Goal: Task Accomplishment & Management: Use online tool/utility

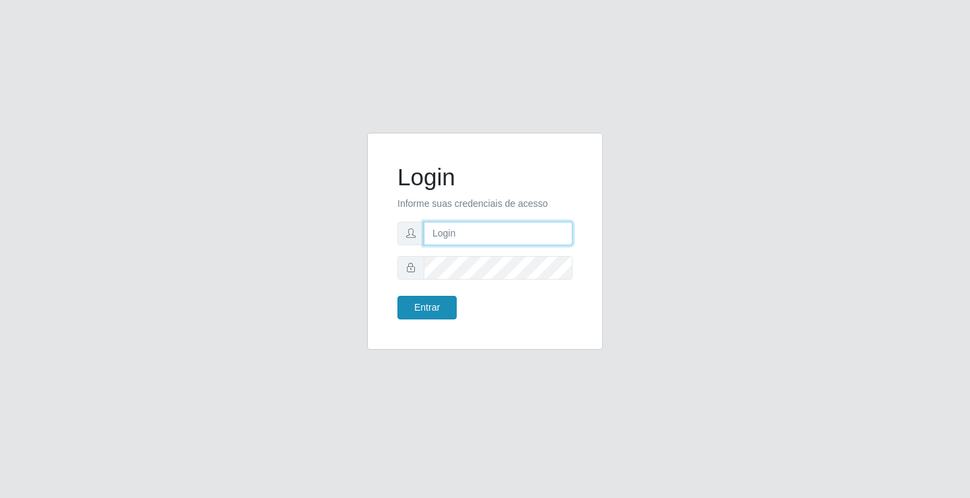
type input "[EMAIL_ADDRESS][DOMAIN_NAME]"
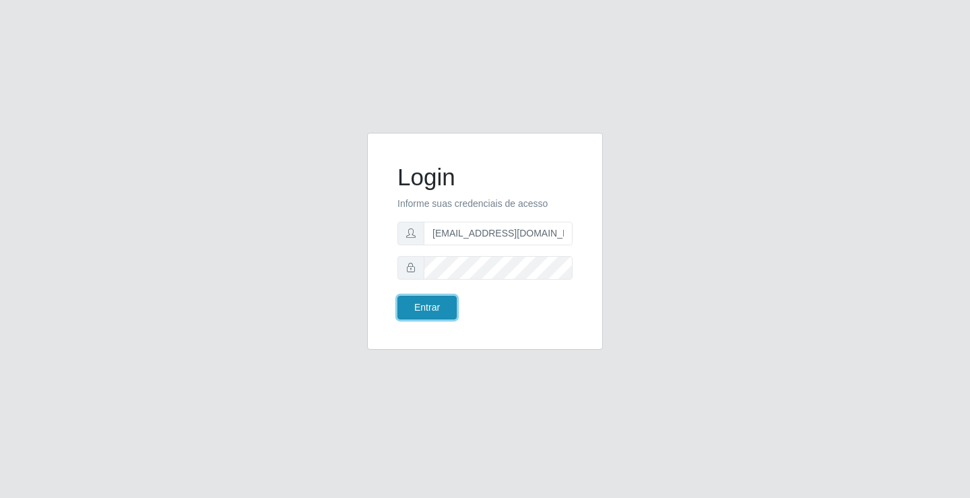
click at [432, 304] on button "Entrar" at bounding box center [427, 308] width 59 height 24
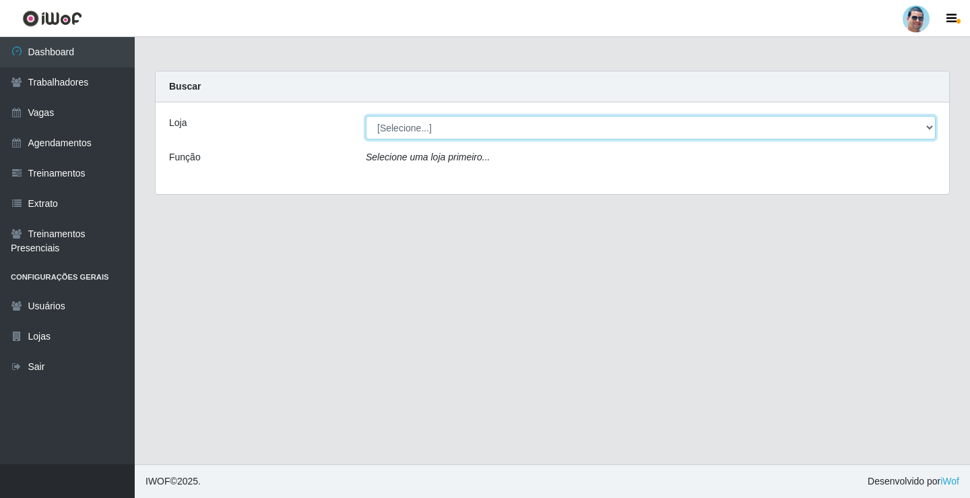
click at [427, 127] on select "[Selecione...] Mercadinho Extrabom" at bounding box center [651, 128] width 570 height 24
select select "175"
click at [366, 116] on select "[Selecione...] Mercadinho Extrabom" at bounding box center [651, 128] width 570 height 24
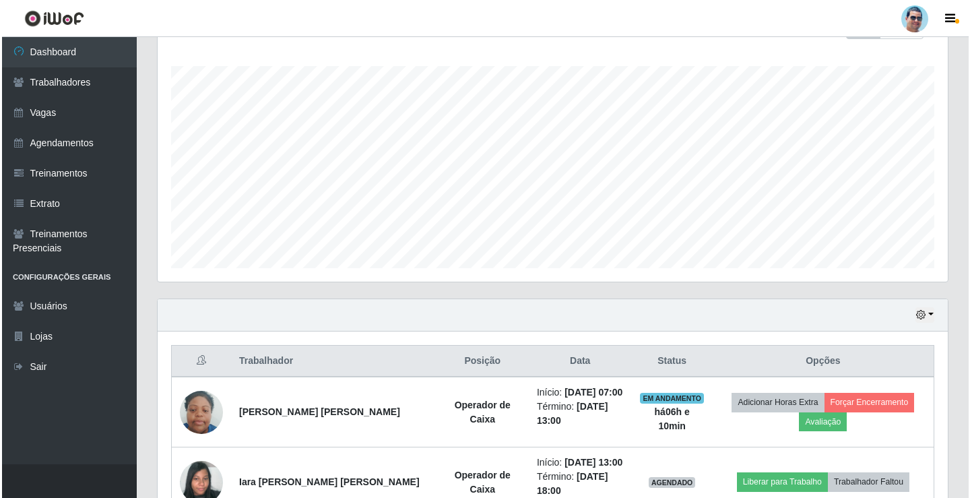
scroll to position [337, 0]
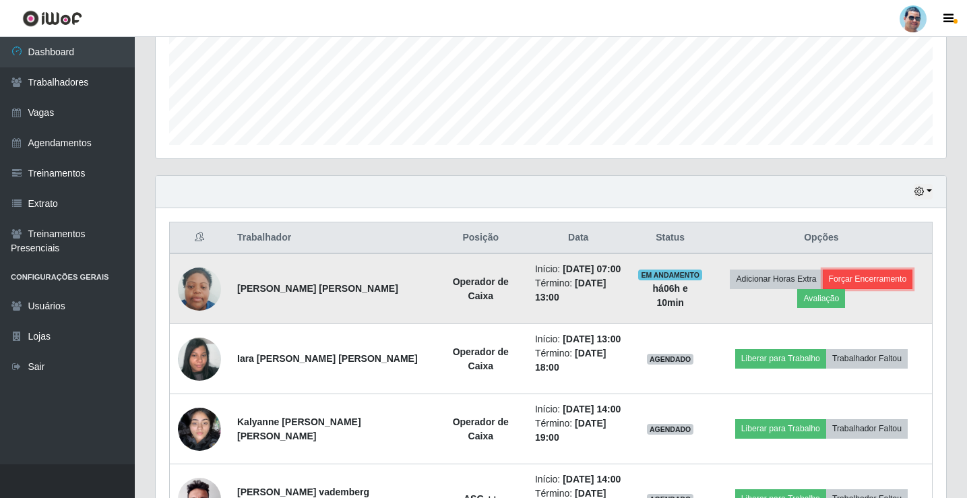
click at [862, 284] on button "Forçar Encerramento" at bounding box center [868, 279] width 90 height 19
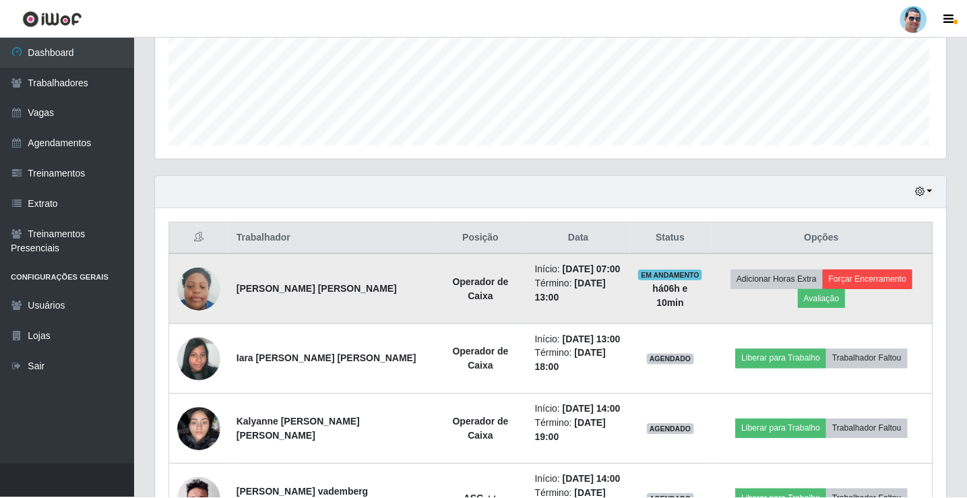
scroll to position [280, 784]
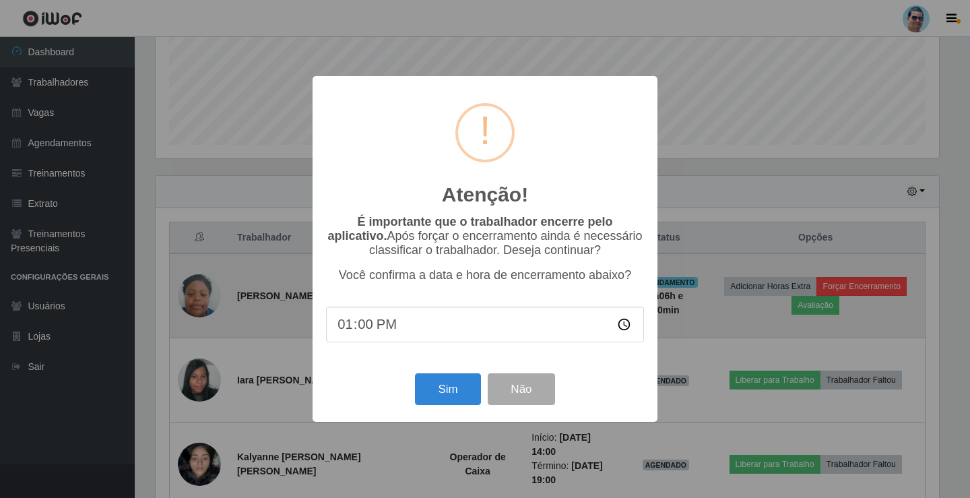
type input "13:05"
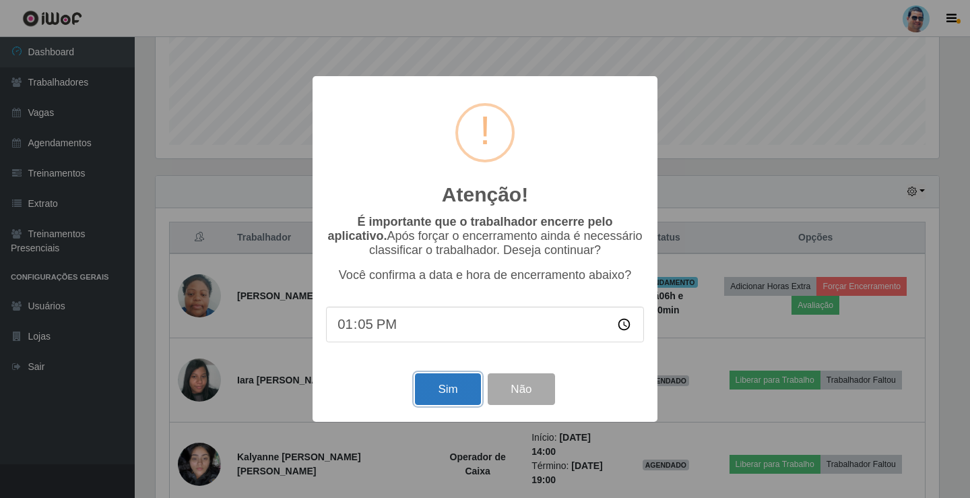
click at [451, 386] on button "Sim" at bounding box center [447, 389] width 65 height 32
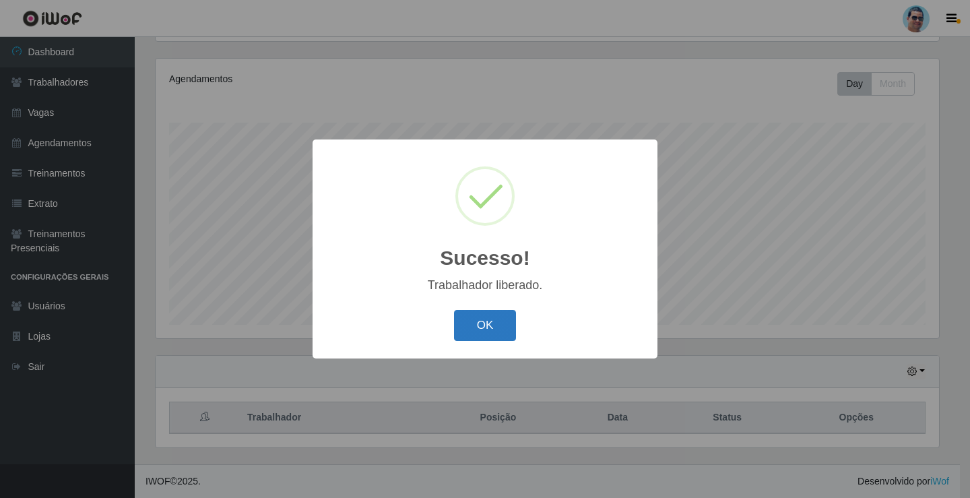
click at [493, 334] on button "OK" at bounding box center [485, 326] width 63 height 32
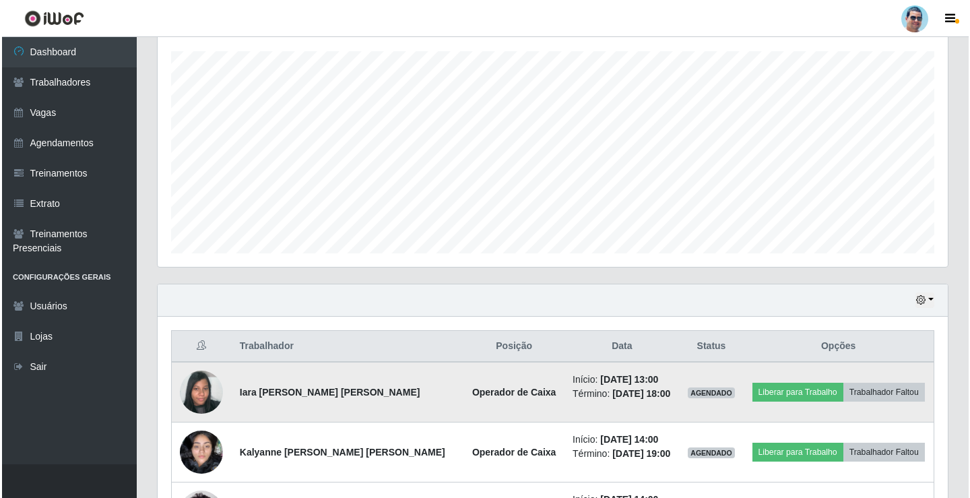
scroll to position [292, 0]
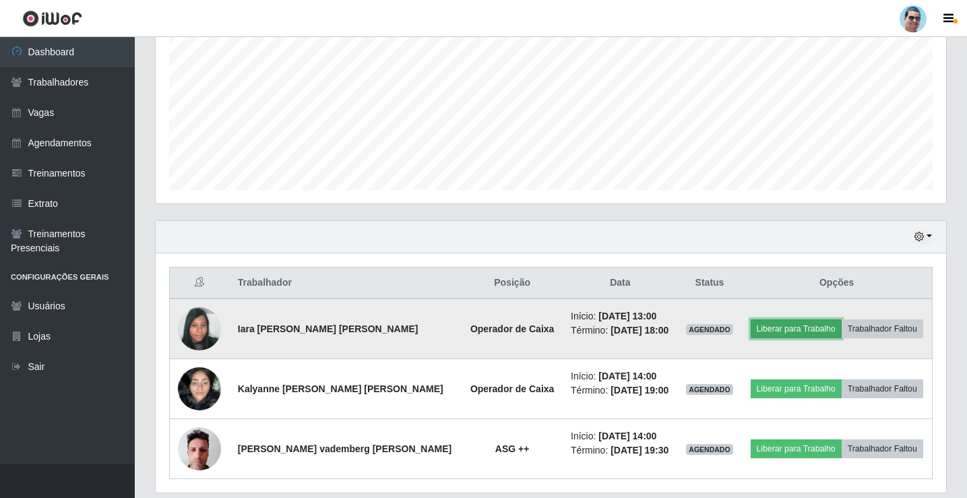
click at [809, 333] on button "Liberar para Trabalho" at bounding box center [796, 328] width 91 height 19
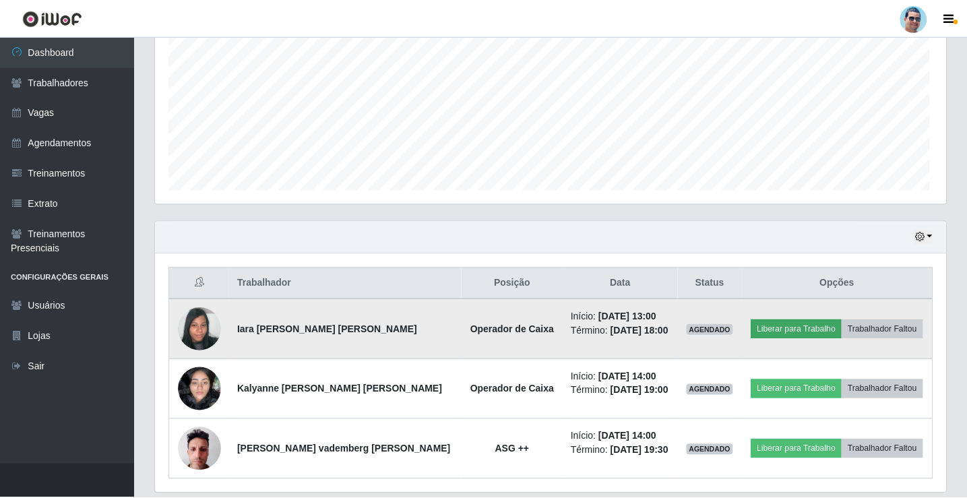
scroll to position [280, 784]
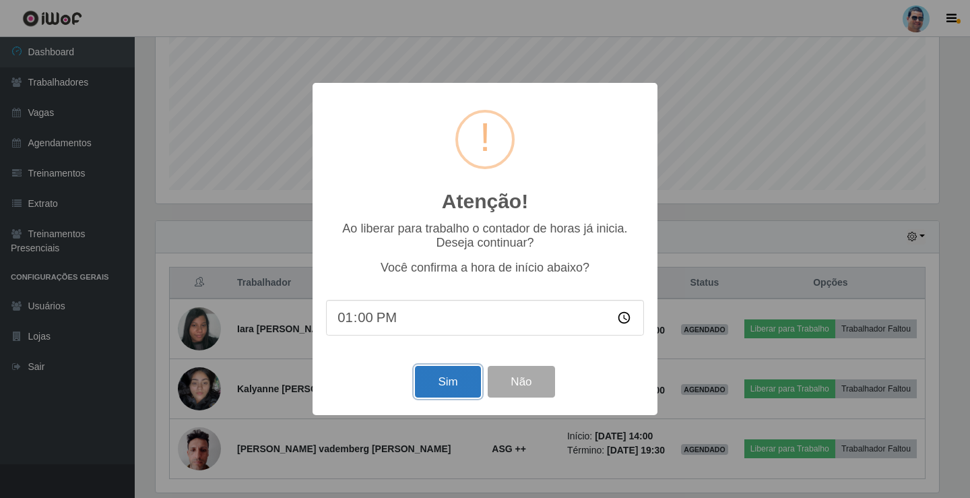
click at [459, 387] on button "Sim" at bounding box center [447, 382] width 65 height 32
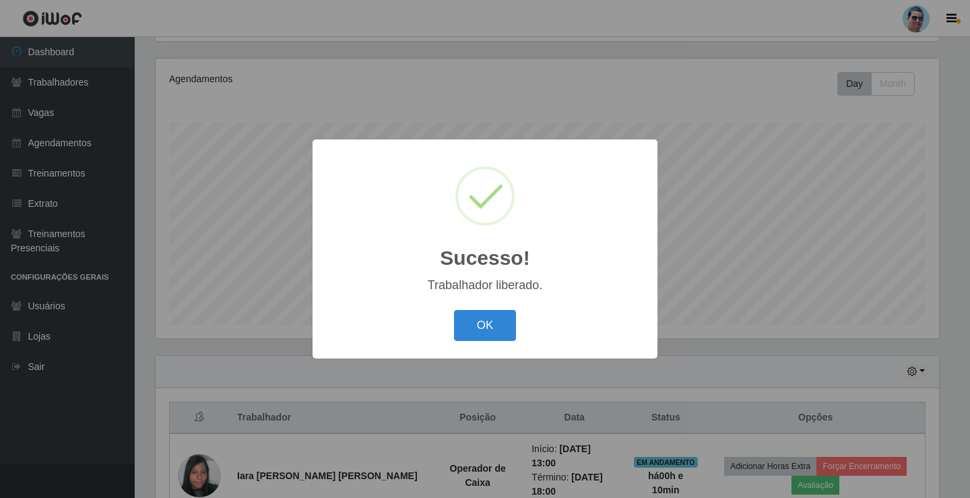
click at [454, 310] on button "OK" at bounding box center [485, 326] width 63 height 32
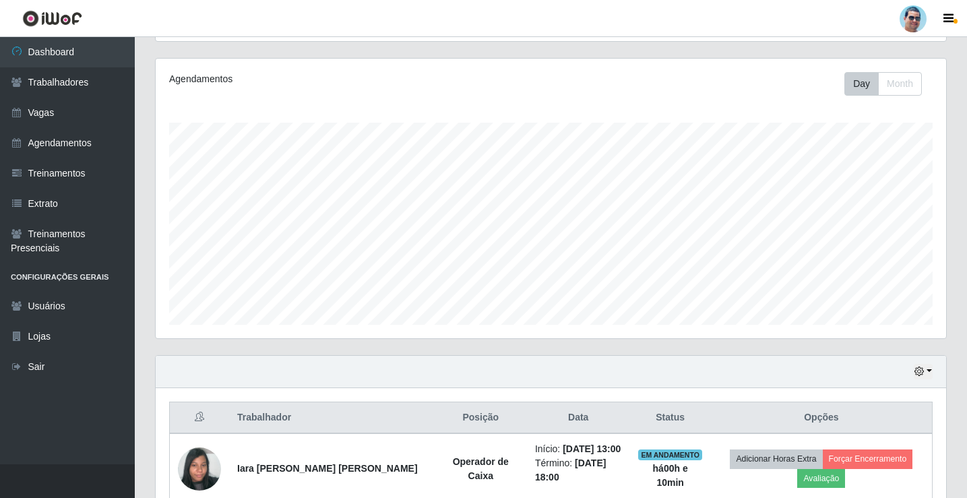
scroll to position [280, 790]
